Goal: Information Seeking & Learning: Learn about a topic

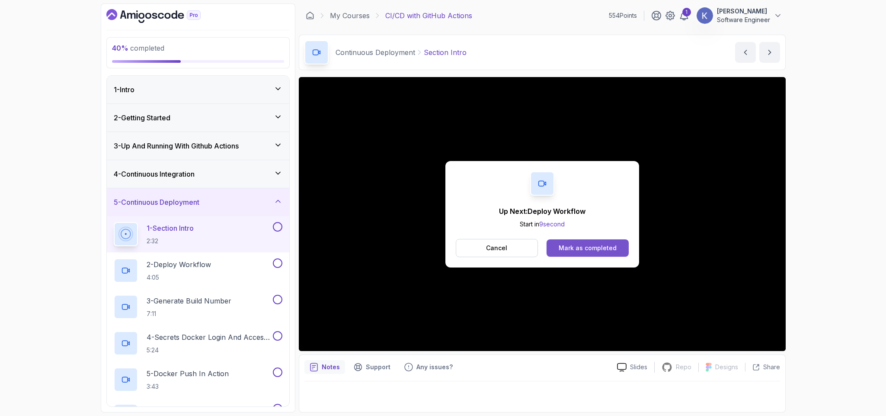
click at [605, 243] on button "Mark as completed" at bounding box center [588, 247] width 82 height 17
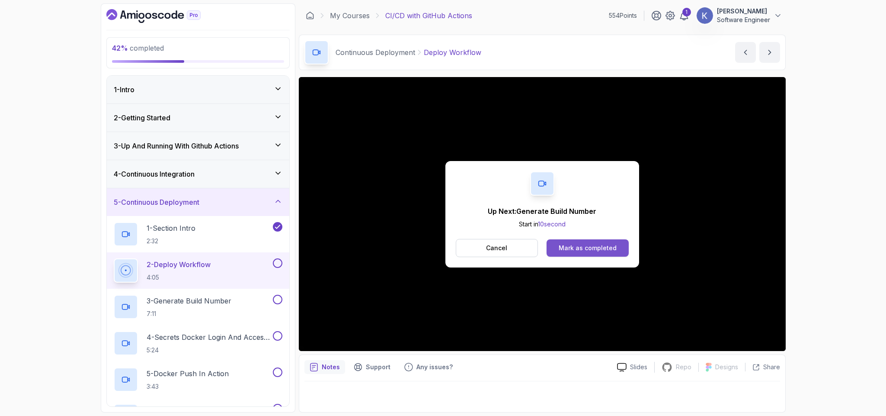
click at [600, 244] on div "Mark as completed" at bounding box center [588, 247] width 58 height 9
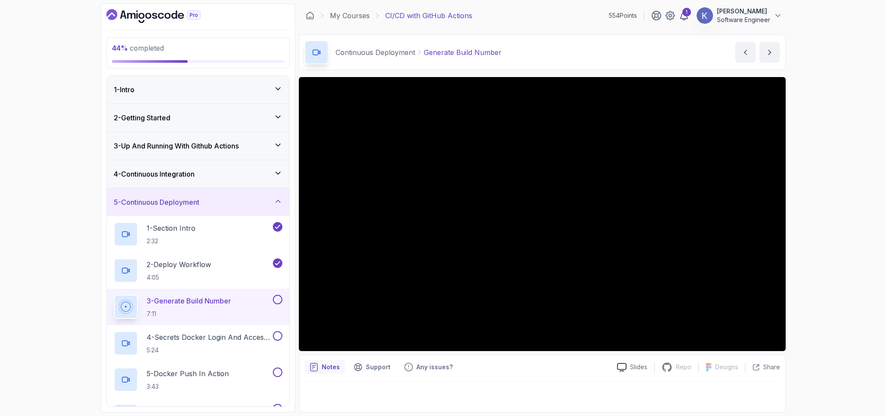
click at [110, 303] on div "3 - Generate Build Number 7:11" at bounding box center [198, 306] width 182 height 36
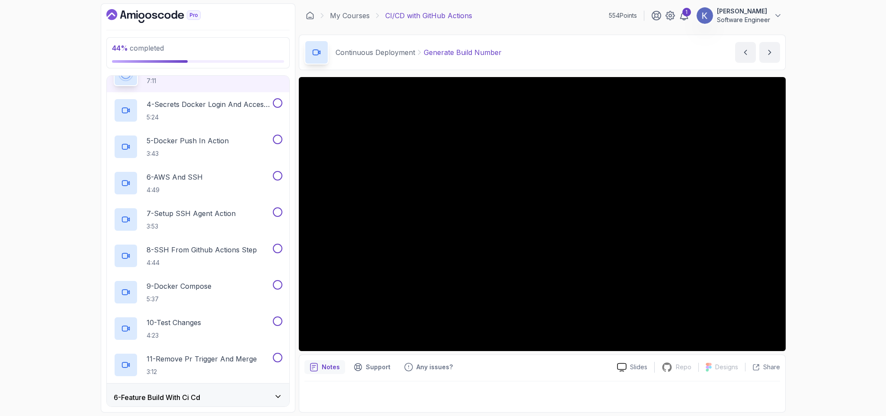
scroll to position [234, 0]
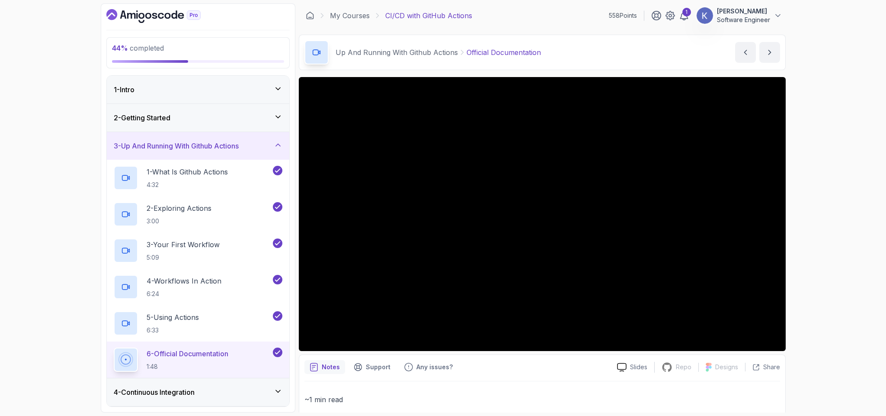
click at [195, 397] on h3 "4 - Continuous Integration" at bounding box center [154, 392] width 81 height 10
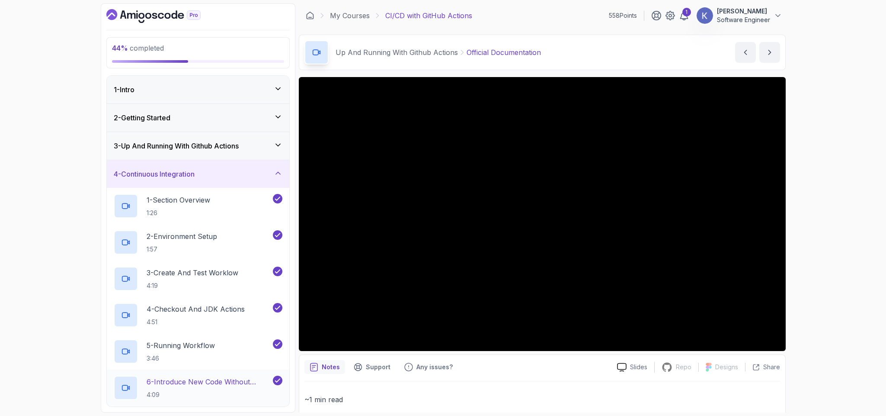
click at [165, 384] on p "6 - Introduce New Code Without Testing" at bounding box center [209, 381] width 125 height 10
click at [109, 388] on div "6 - Introduce New Code Without Testing 4:09" at bounding box center [198, 387] width 182 height 36
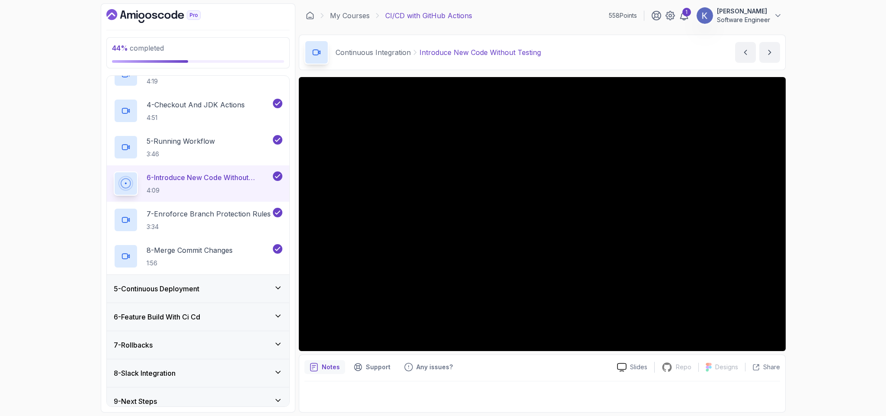
scroll to position [214, 0]
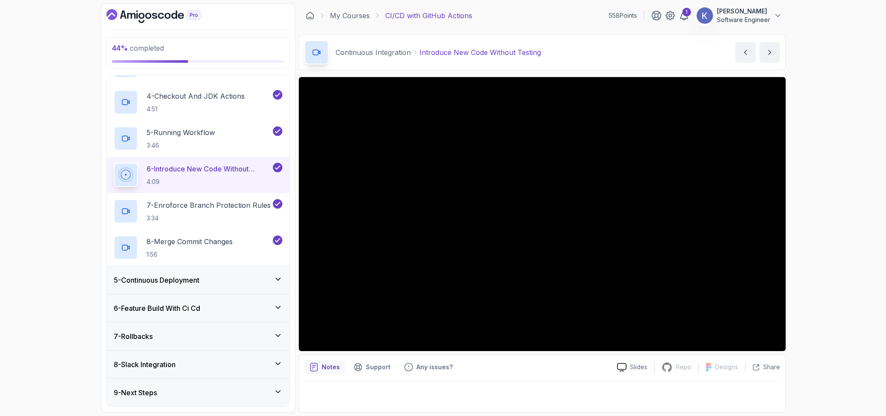
click at [128, 286] on div "5 - Continuous Deployment" at bounding box center [198, 280] width 182 height 28
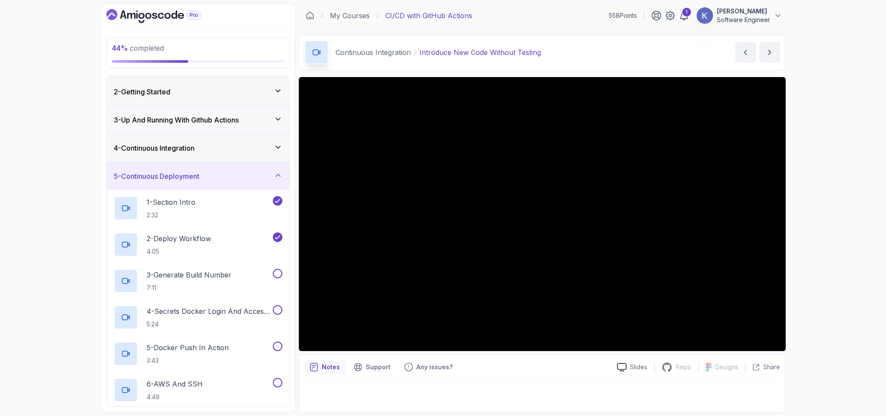
scroll to position [52, 0]
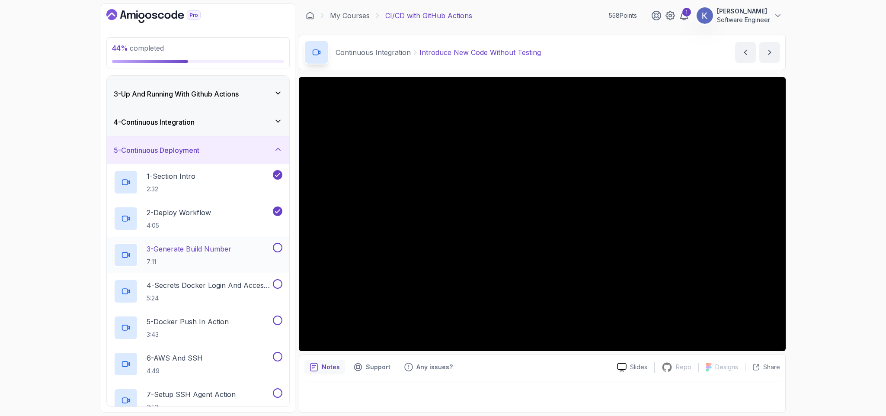
click at [169, 266] on p "7:11" at bounding box center [189, 261] width 85 height 9
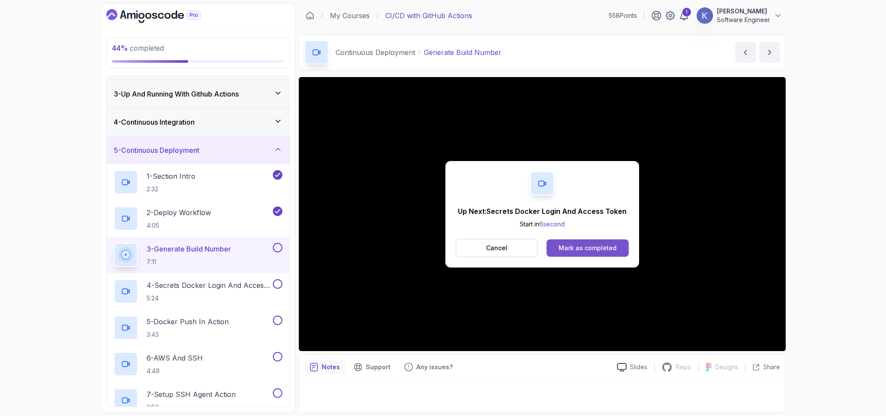
click at [591, 246] on div "Mark as completed" at bounding box center [588, 247] width 58 height 9
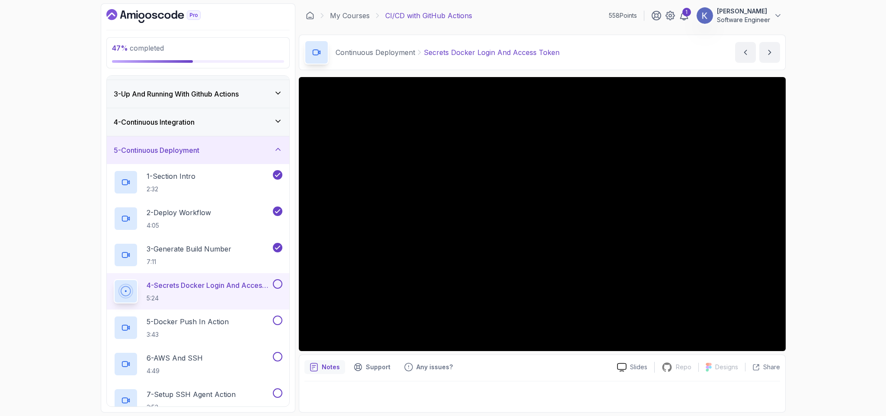
click at [780, 357] on div "Notes Support Any issues? Slides Repo Repository not available Designs Design n…" at bounding box center [542, 383] width 487 height 58
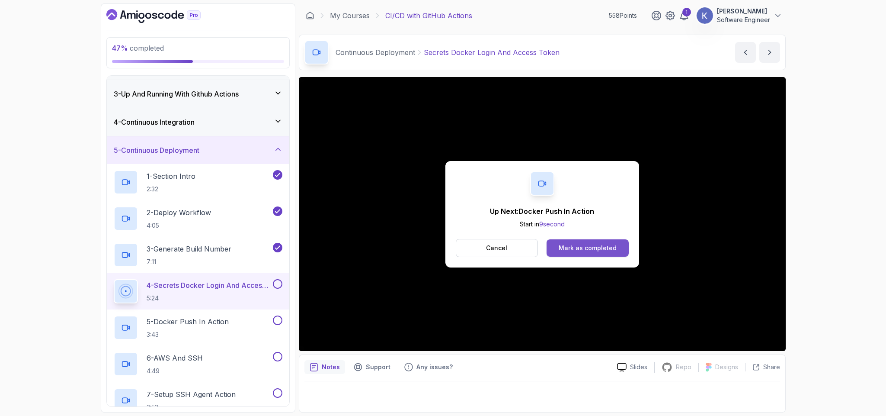
click at [599, 252] on div "Mark as completed" at bounding box center [588, 247] width 58 height 9
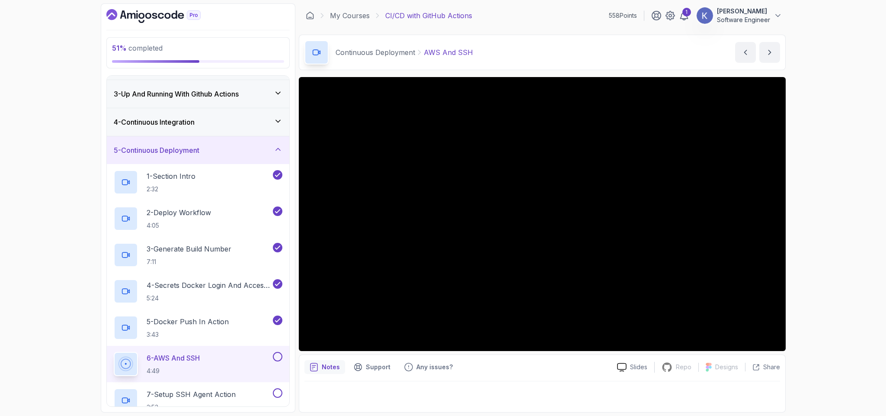
click at [112, 366] on div "6 - AWS And SSH 4:49" at bounding box center [198, 364] width 182 height 36
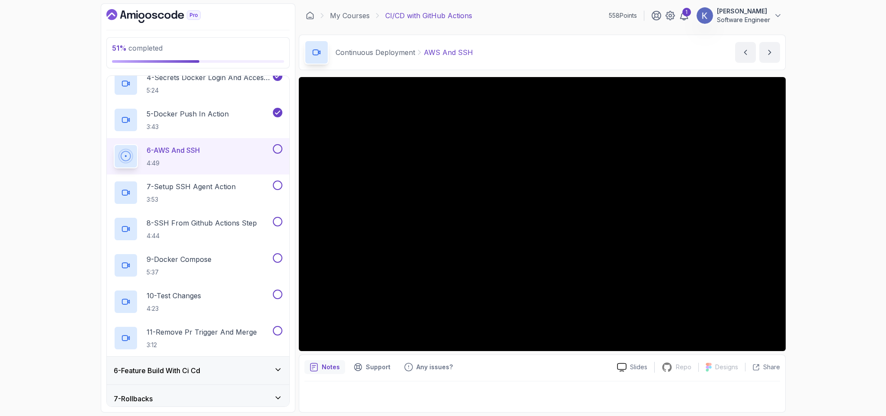
scroll to position [285, 0]
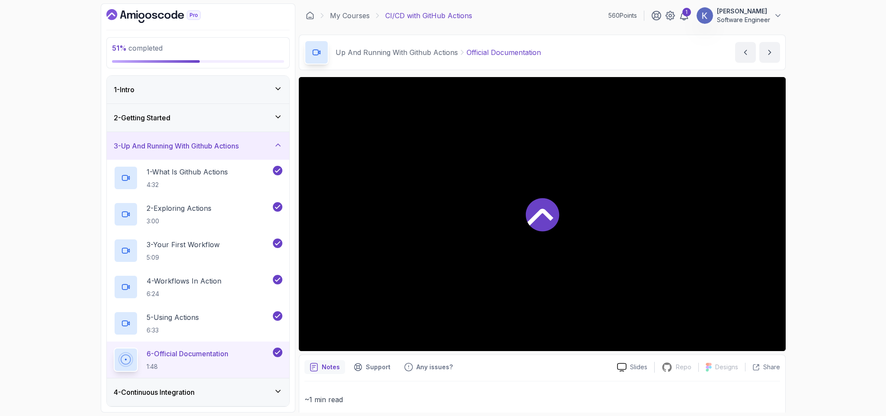
click at [163, 151] on h3 "3 - Up And Running With Github Actions" at bounding box center [176, 146] width 125 height 10
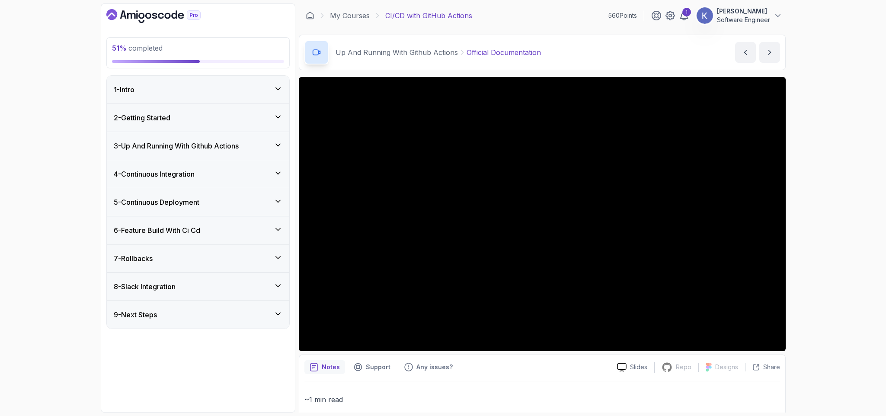
click at [180, 211] on div "5 - Continuous Deployment" at bounding box center [198, 202] width 182 height 28
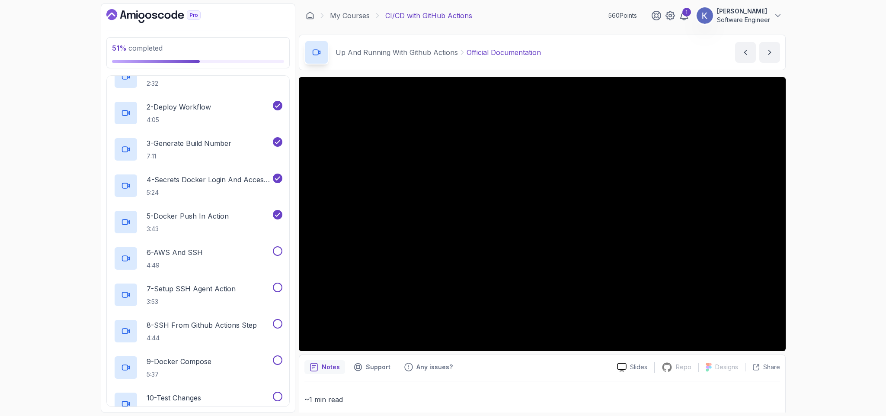
scroll to position [182, 0]
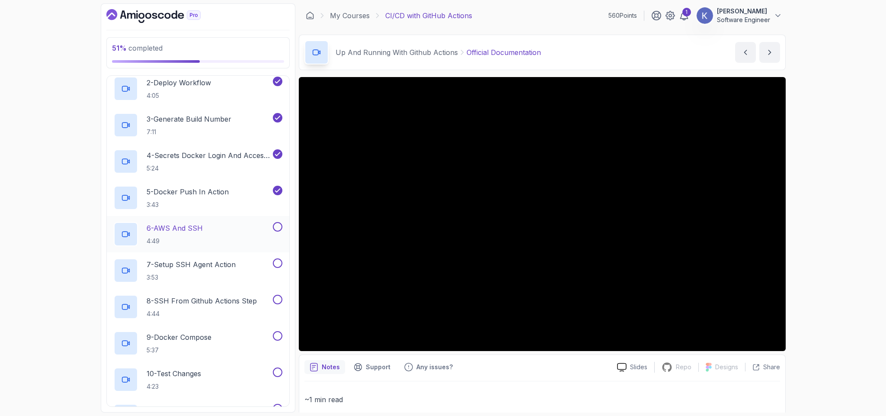
click at [213, 229] on div "6 - AWS And SSH 4:49" at bounding box center [192, 234] width 157 height 24
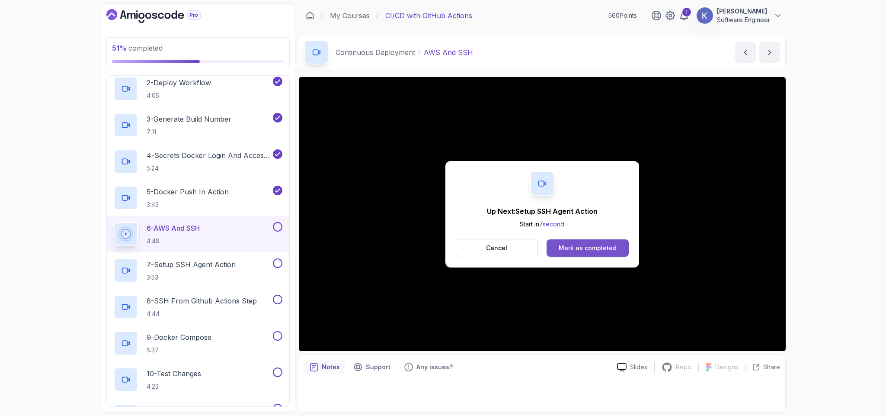
click at [600, 250] on div "Mark as completed" at bounding box center [588, 247] width 58 height 9
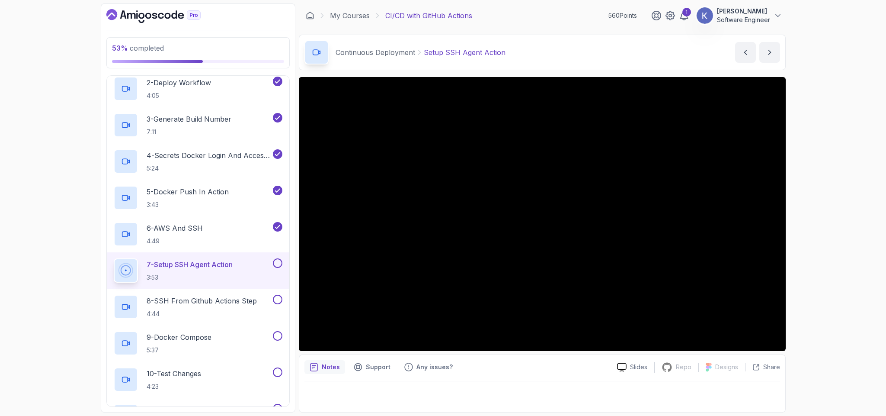
click at [109, 267] on div "7 - Setup SSH Agent Action 3:53" at bounding box center [198, 270] width 182 height 36
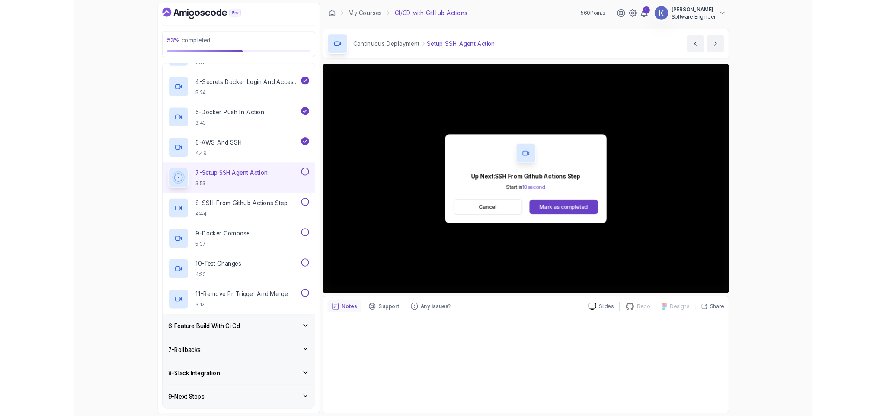
scroll to position [285, 0]
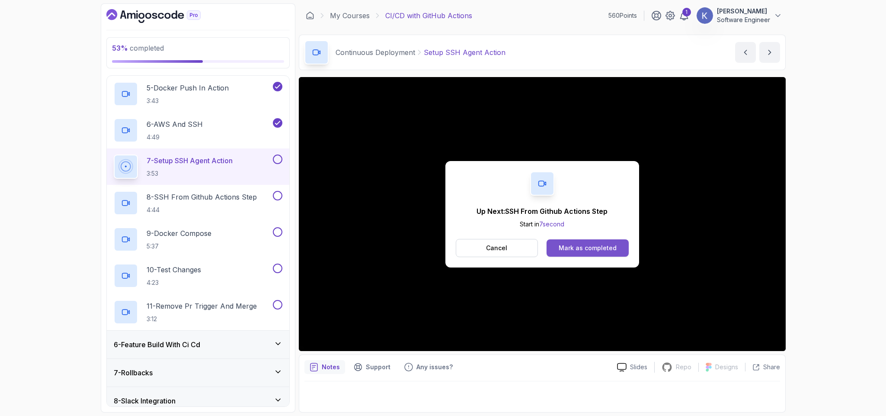
click at [595, 240] on button "Mark as completed" at bounding box center [588, 247] width 82 height 17
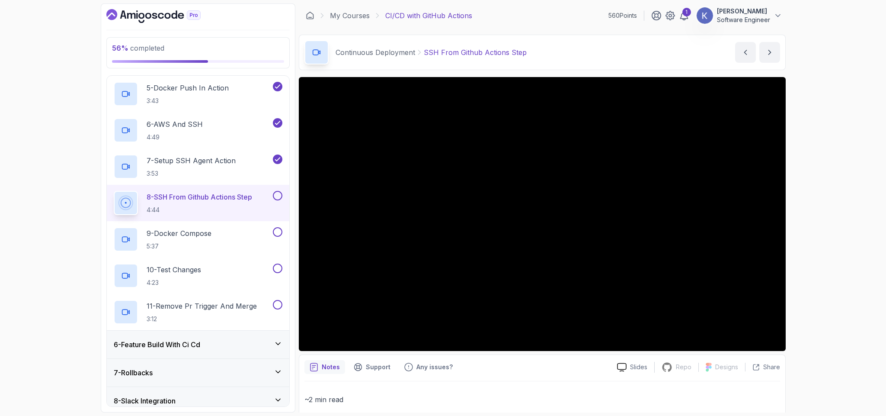
click at [230, 346] on div "6 - Feature Build With Ci Cd" at bounding box center [198, 344] width 169 height 10
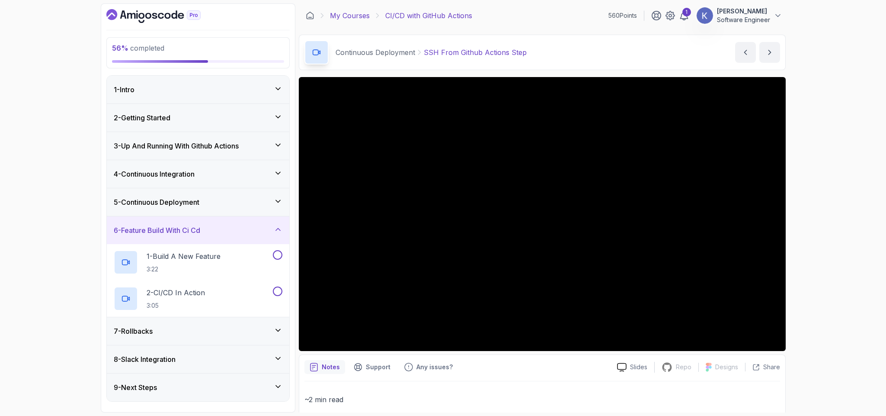
click at [360, 19] on link "My Courses" at bounding box center [350, 15] width 40 height 10
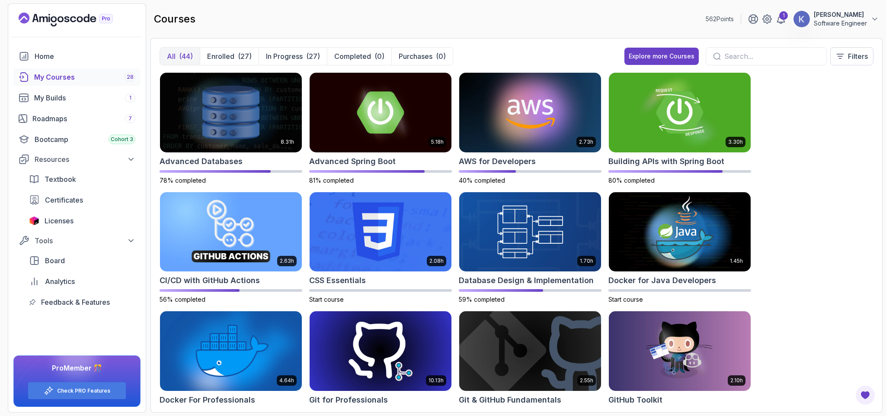
click at [360, 19] on div "courses 562 Points 1 subramanya jois Software Engineer" at bounding box center [516, 18] width 732 height 31
click at [496, 54] on div "All (44) Enrolled (27) In Progress (27) Completed (0) Purchases (0) Explore mor…" at bounding box center [517, 59] width 714 height 25
click at [473, 60] on div "All (44) Enrolled (27) In Progress (27) Completed (0) Purchases (0) Explore mor…" at bounding box center [517, 59] width 714 height 25
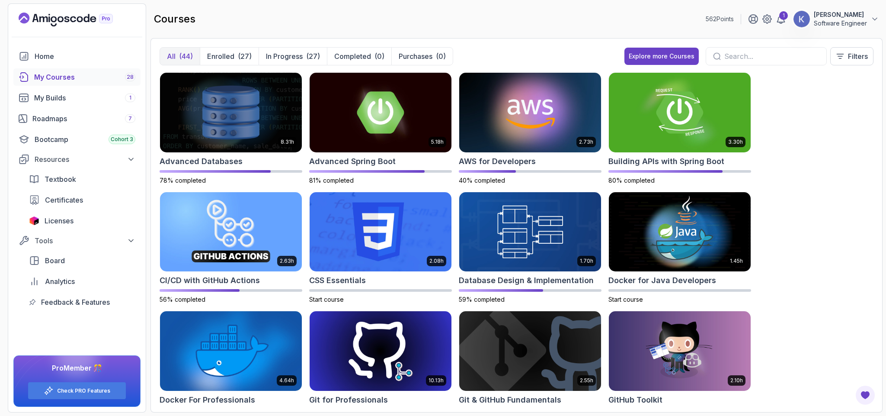
click at [484, 56] on div "All (44) Enrolled (27) In Progress (27) Completed (0) Purchases (0) Explore mor…" at bounding box center [517, 59] width 714 height 25
click at [504, 54] on div "All (44) Enrolled (27) In Progress (27) Completed (0) Purchases (0) Explore mor…" at bounding box center [517, 59] width 714 height 25
click at [799, 379] on div "8.31h Advanced Databases 78% completed 5.18h Advanced Spring Boot 81% completed…" at bounding box center [517, 237] width 714 height 331
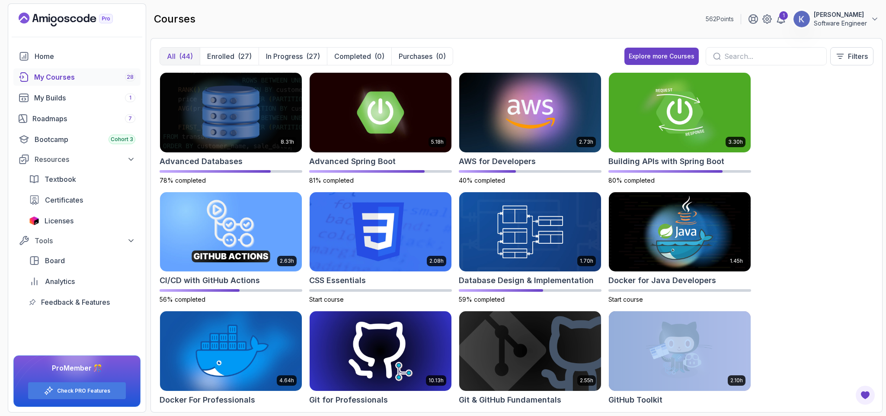
click at [799, 379] on div "8.31h Advanced Databases 78% completed 5.18h Advanced Spring Boot 81% completed…" at bounding box center [517, 237] width 714 height 331
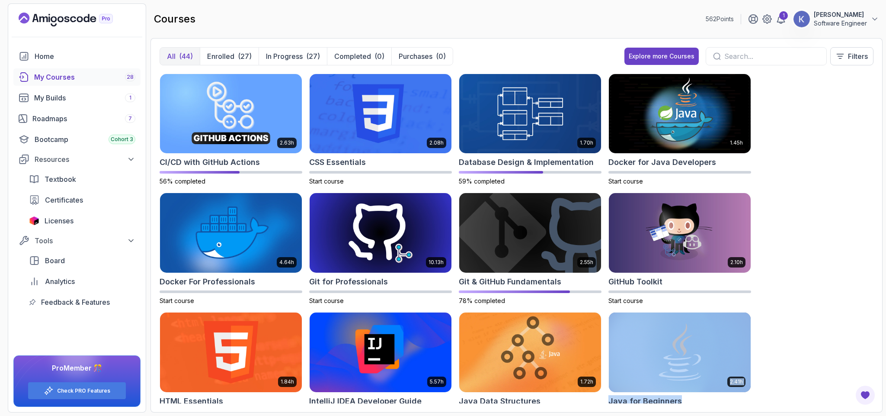
scroll to position [349, 0]
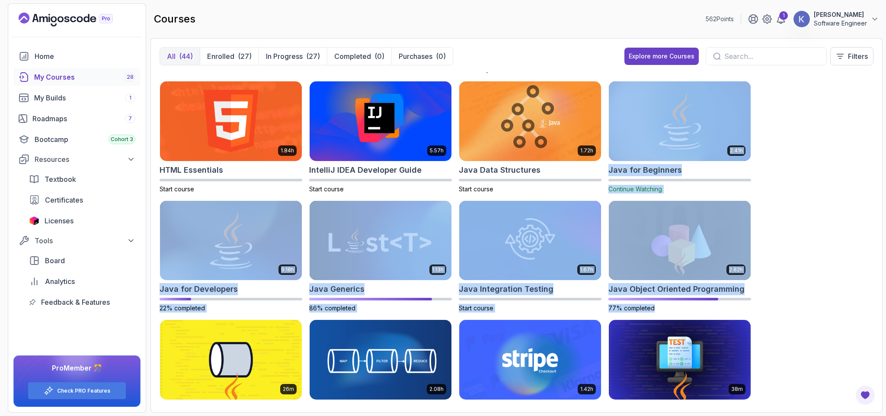
drag, startPoint x: 799, startPoint y: 379, endPoint x: 825, endPoint y: 300, distance: 83.3
click at [825, 300] on div "8.31h Advanced Databases 78% completed 5.18h Advanced Spring Boot 81% completed…" at bounding box center [517, 237] width 714 height 331
click at [800, 261] on div "8.31h Advanced Databases 78% completed 5.18h Advanced Spring Boot 81% completed…" at bounding box center [517, 237] width 714 height 331
